Goal: Task Accomplishment & Management: Use online tool/utility

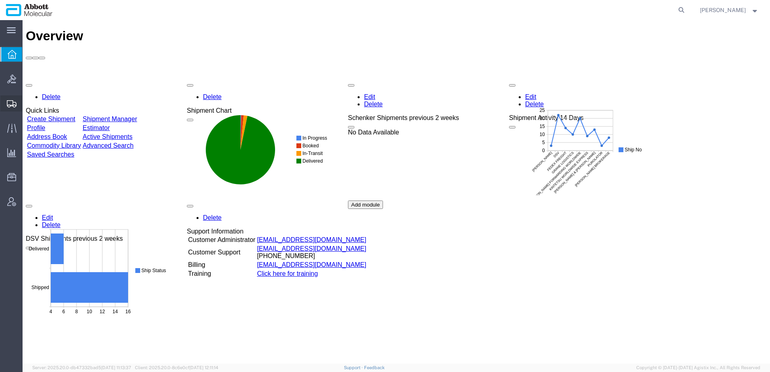
click at [0, 0] on span "Create from Template" at bounding box center [0, 0] width 0 height 0
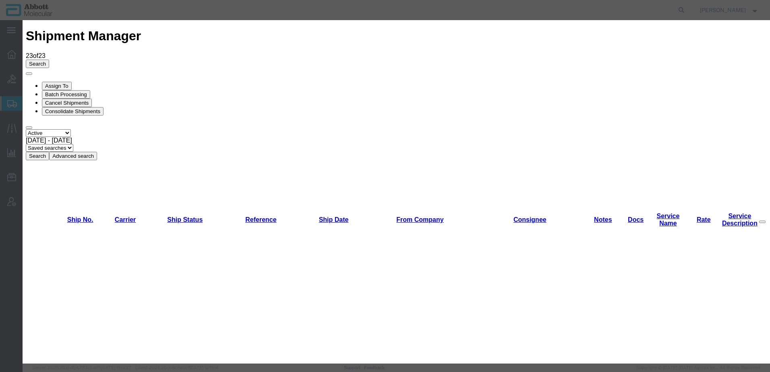
scroll to position [665, 0]
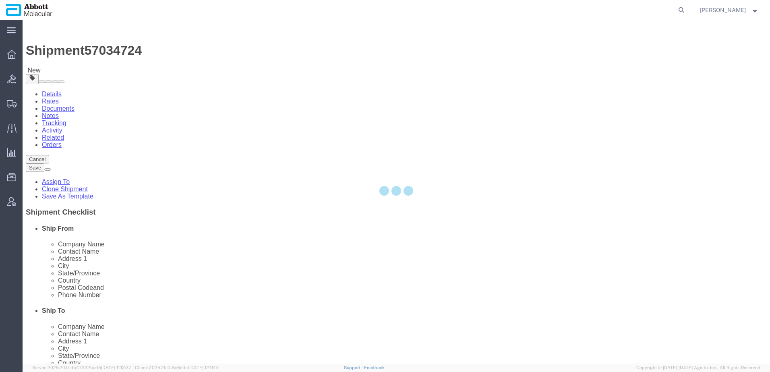
select select
select select "48454"
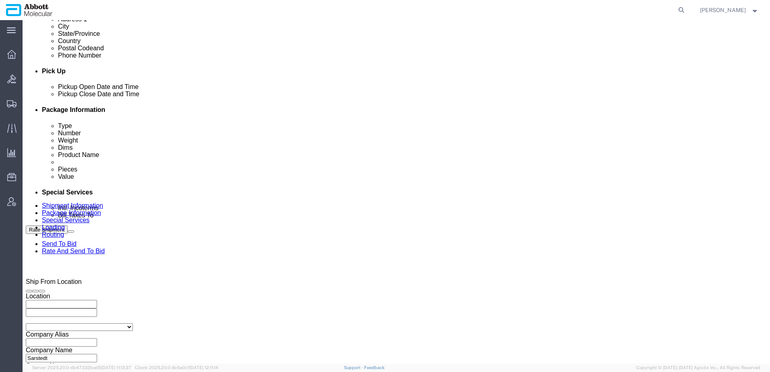
scroll to position [443, 0]
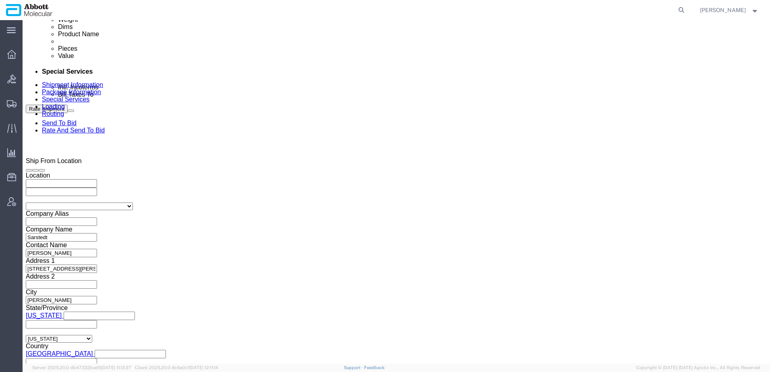
click input "Sarstedt_"
type input "Sarstedt_[DATE]"
click input "4900261575"
drag, startPoint x: 342, startPoint y: 180, endPoint x: 283, endPoint y: 181, distance: 58.4
click div "Select Account Type Activity ID Airline Appointment Number ASN Batch Request # …"
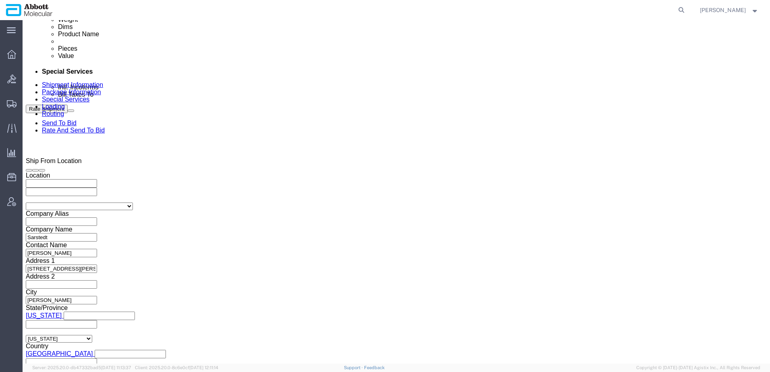
paste input "76167"
type input "4900276167"
click div "[DATE] 10:14 AM"
type input "6:00 PM"
click button "Apply"
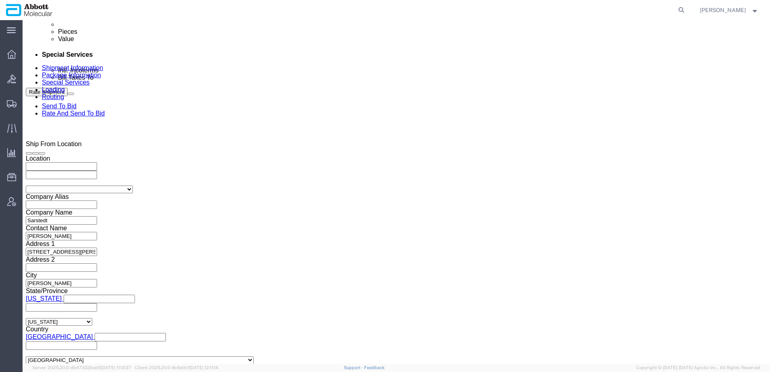
scroll to position [476, 0]
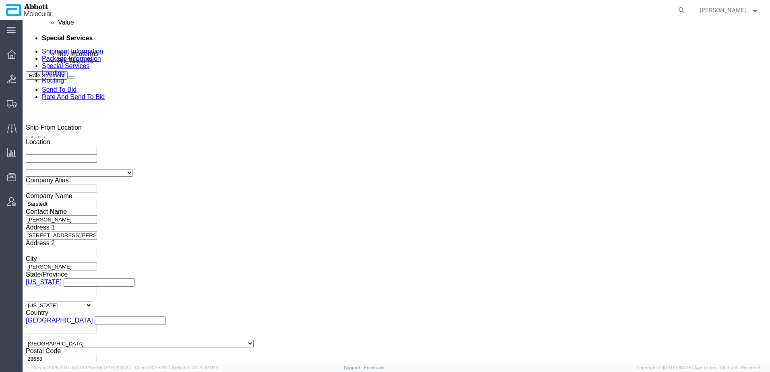
click button "Continue"
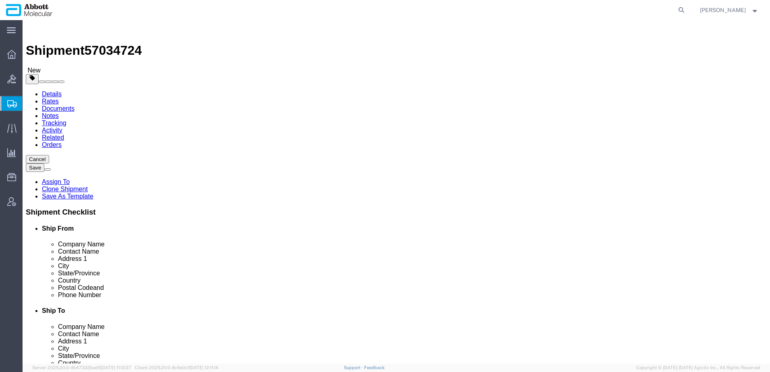
click select "Select Box (B) Box (C) Box (D) Cardboard Box(es) Crate (Instrument) Crate(s) En…"
select select "PSST"
click select "Select Box (B) Box (C) Box (D) Cardboard Box(es) Crate (Instrument) Crate(s) En…"
click input "1"
type input "12"
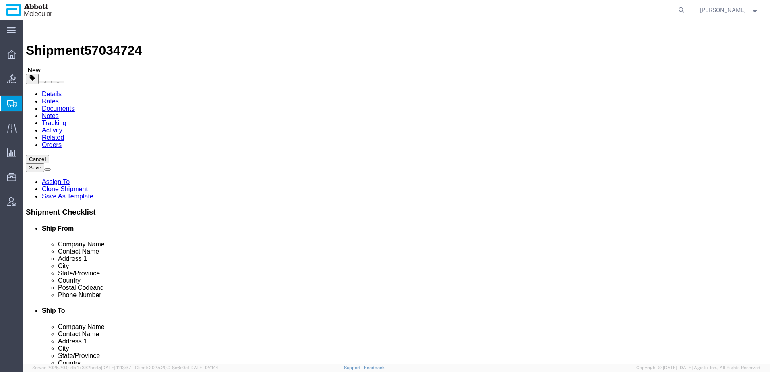
click input "text"
type input "47"
type input "39"
type input "78"
click select "Select Box (B) Box (C) Box (D) Cardboard Box(es) Crate (Instrument) Crate(s) En…"
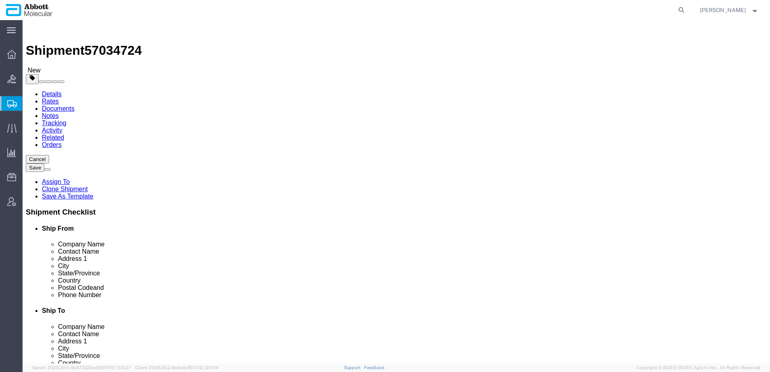
select select "PSNS"
click select "Select Box (B) Box (C) Box (D) Cardboard Box(es) Crate (Instrument) Crate(s) En…"
click input "checkbox"
checkbox input "true"
type input "AMBIENT"
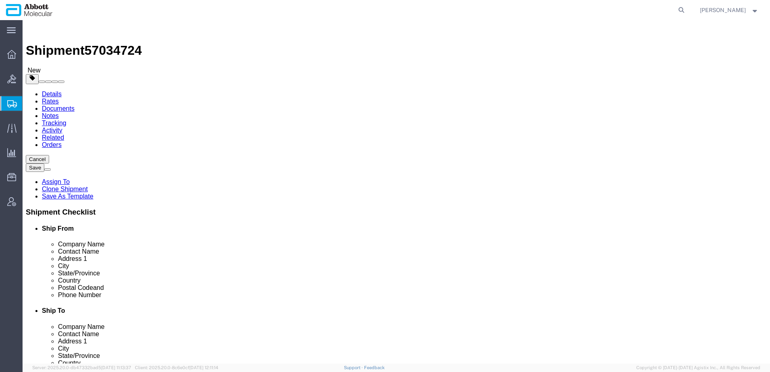
drag, startPoint x: 95, startPoint y: 201, endPoint x: 53, endPoint y: 201, distance: 41.9
click div "Weight 0.00 Select kgs lbs Ship. t°"
type input "6984"
click link "Add Content"
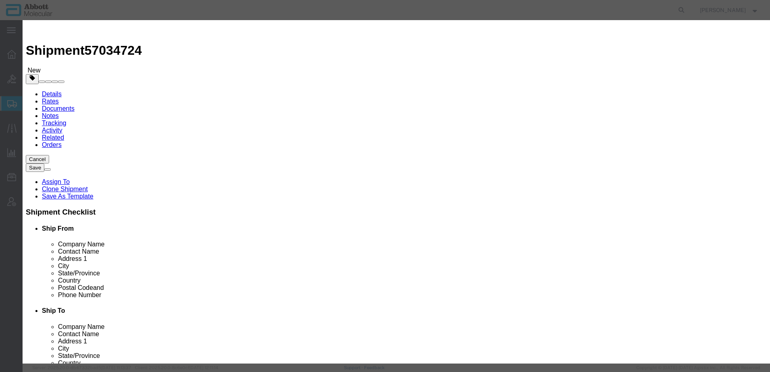
click input "text"
type input "tips"
click td "Model: 04J7110"
type input "1"
select select
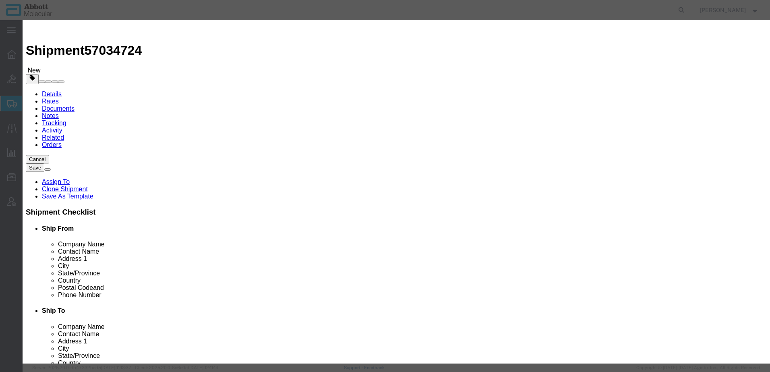
select select "DE"
type input "04J7110"
type textarea "ASPS 1ML TIPS(12X192)"
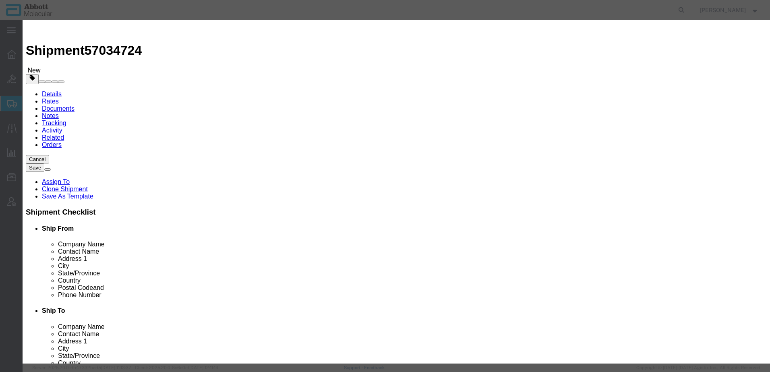
type input "04J71"
click strong "04J71"
select select "US"
type input "04J7120"
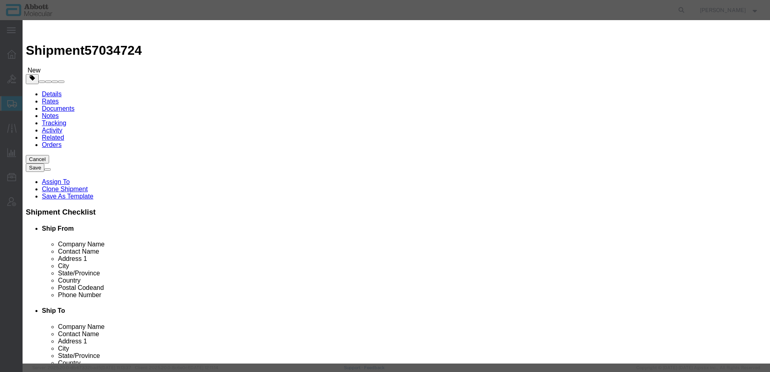
type input "04J7120"
type textarea "ASPS RXN VESSELS(4X500)"
type input "04J7120"
click input "text"
type input "1200"
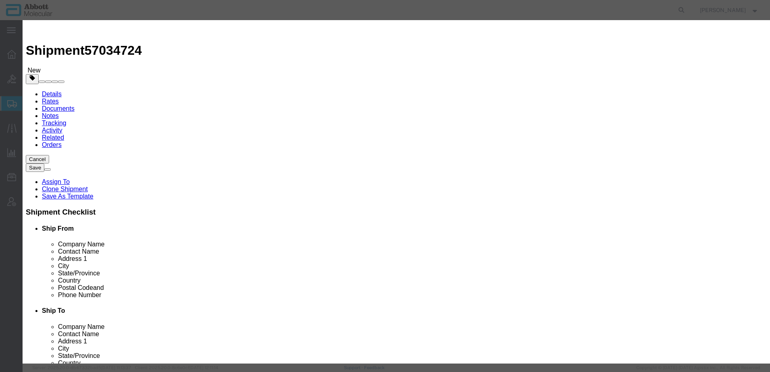
type input "1200"
type input "1.00"
click button "Save & Close"
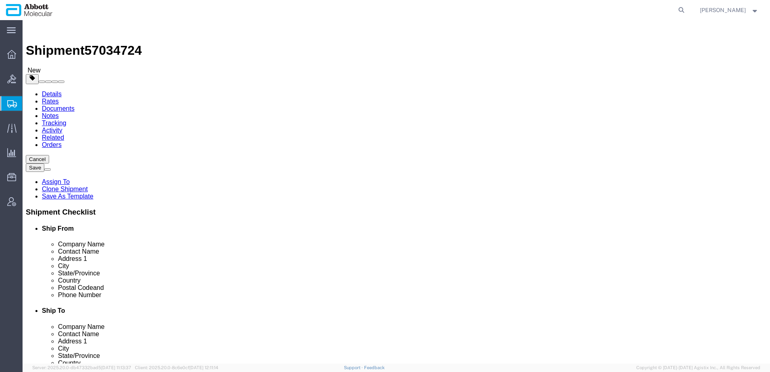
click button "Rate Shipment"
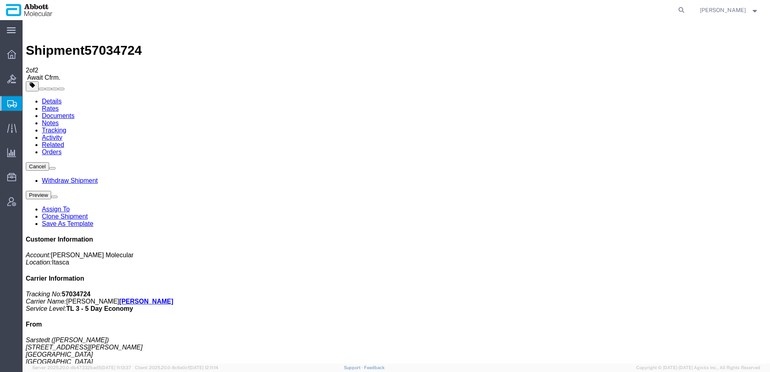
click at [112, 43] on span "57034724" at bounding box center [113, 50] width 57 height 14
copy span "57034724"
